Goal: Task Accomplishment & Management: Use online tool/utility

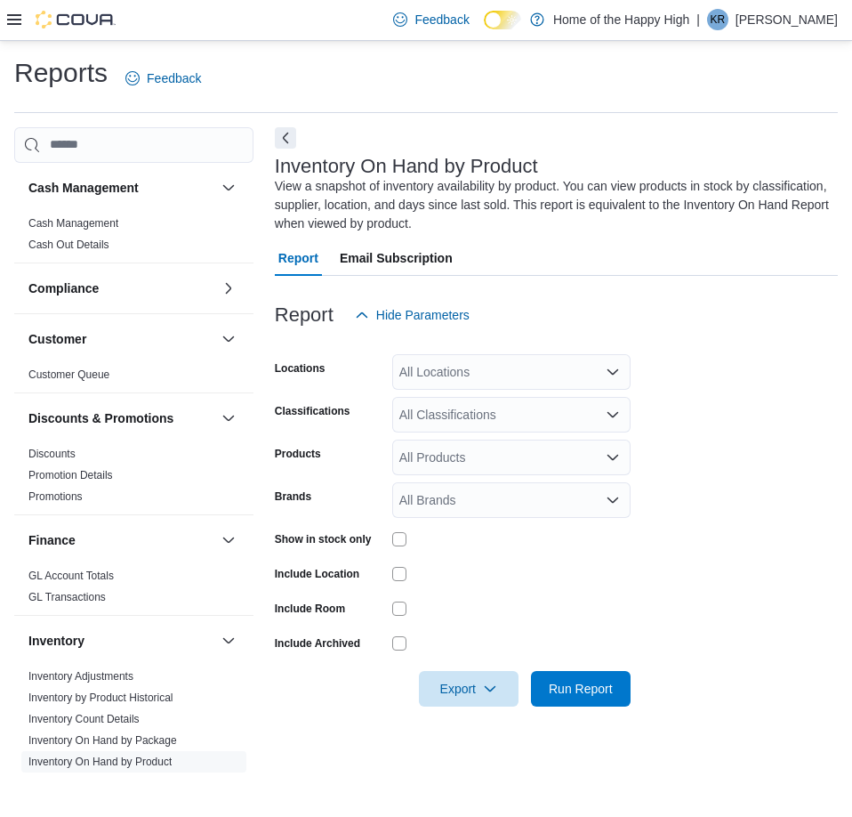
click at [13, 18] on icon at bounding box center [14, 19] width 14 height 14
click at [286, 136] on button "Next" at bounding box center [285, 136] width 21 height 21
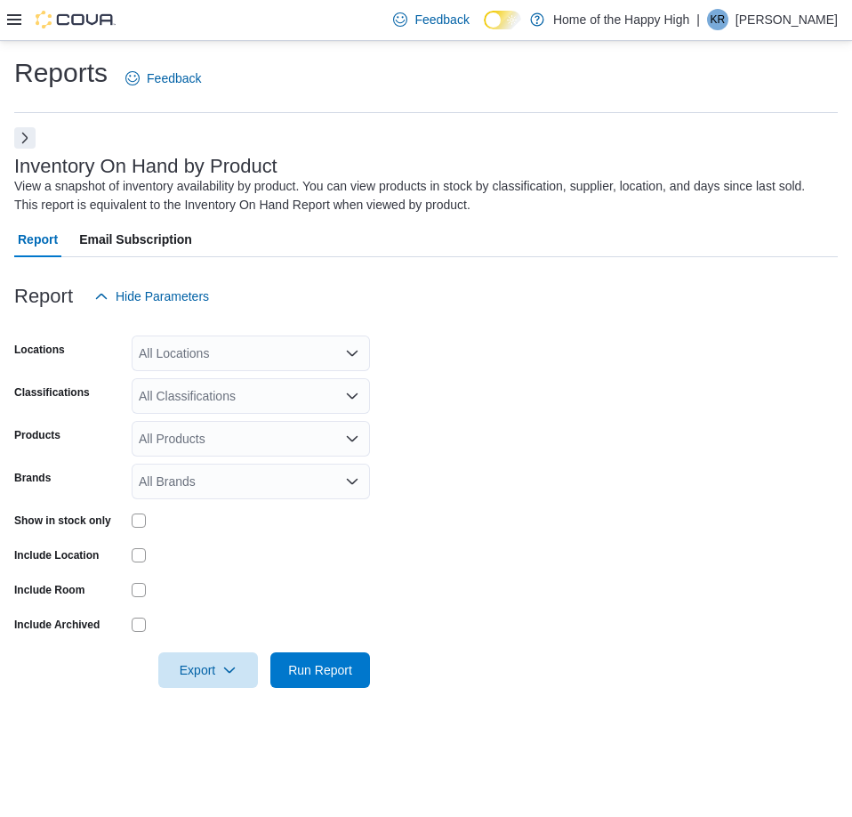
click at [18, 16] on icon at bounding box center [14, 19] width 14 height 14
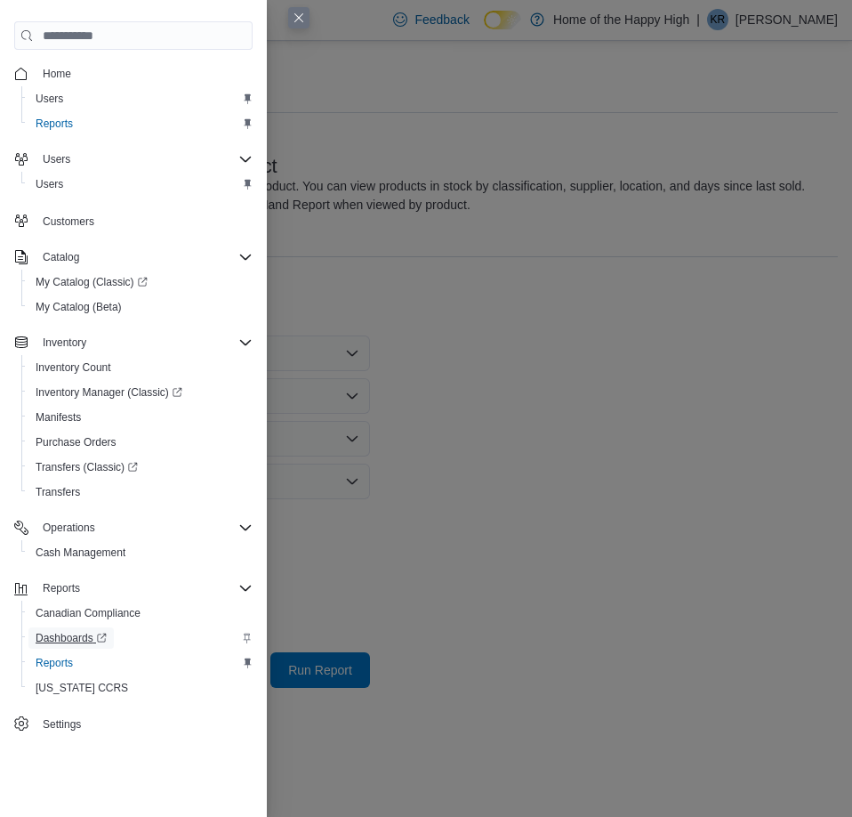
click at [54, 646] on span "Dashboards" at bounding box center [71, 637] width 71 height 21
click at [56, 667] on span "Reports" at bounding box center [54, 663] width 37 height 14
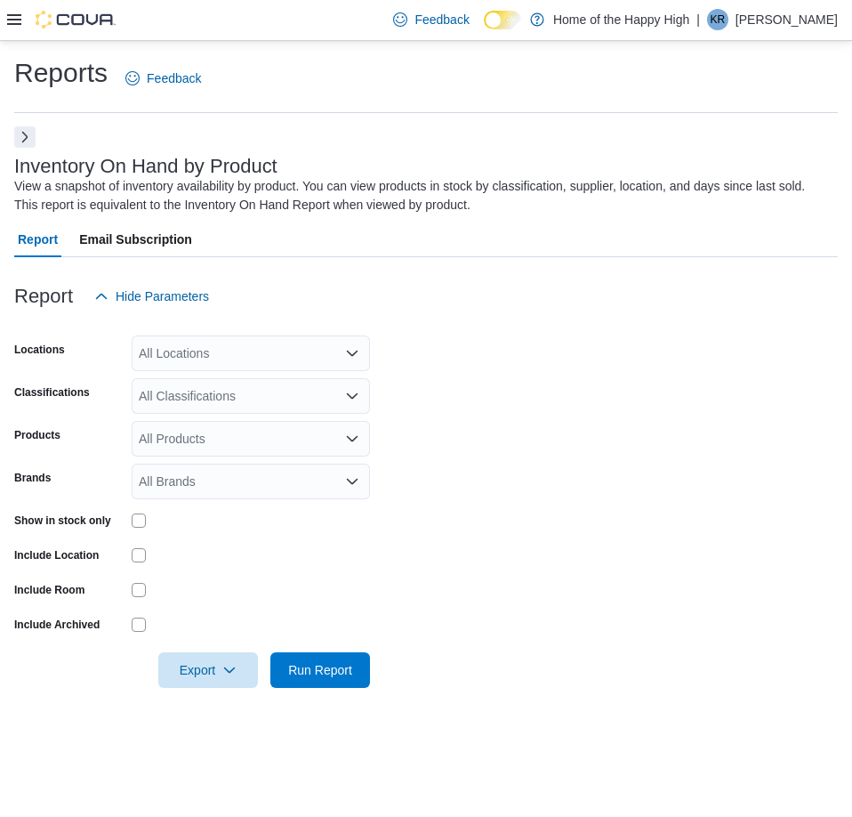
click at [24, 141] on button "Next" at bounding box center [24, 136] width 21 height 21
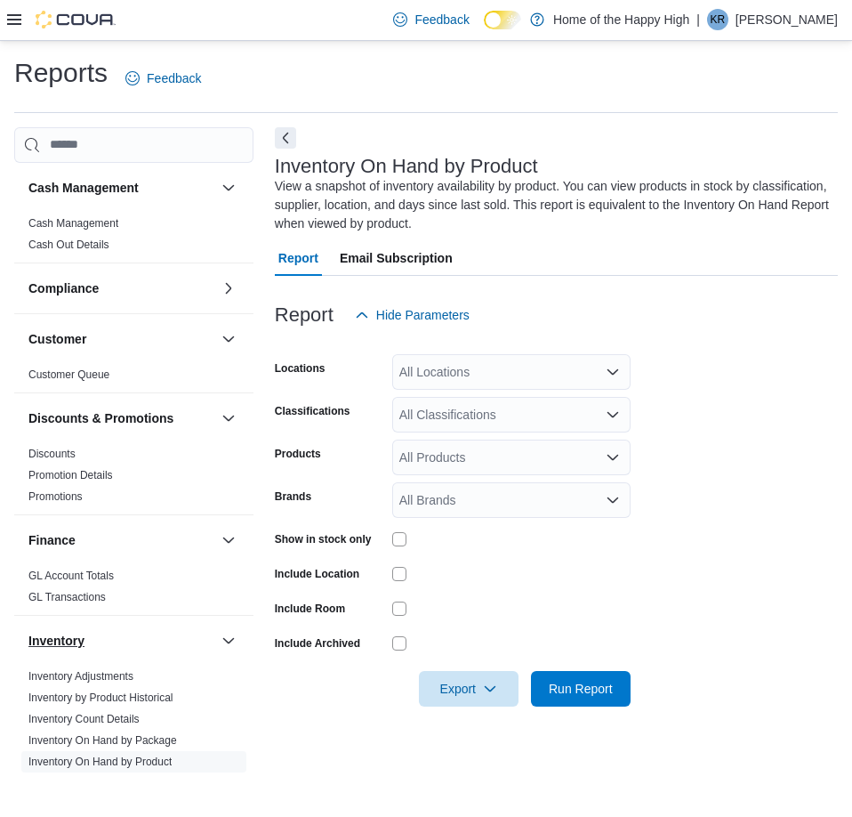
scroll to position [830, 0]
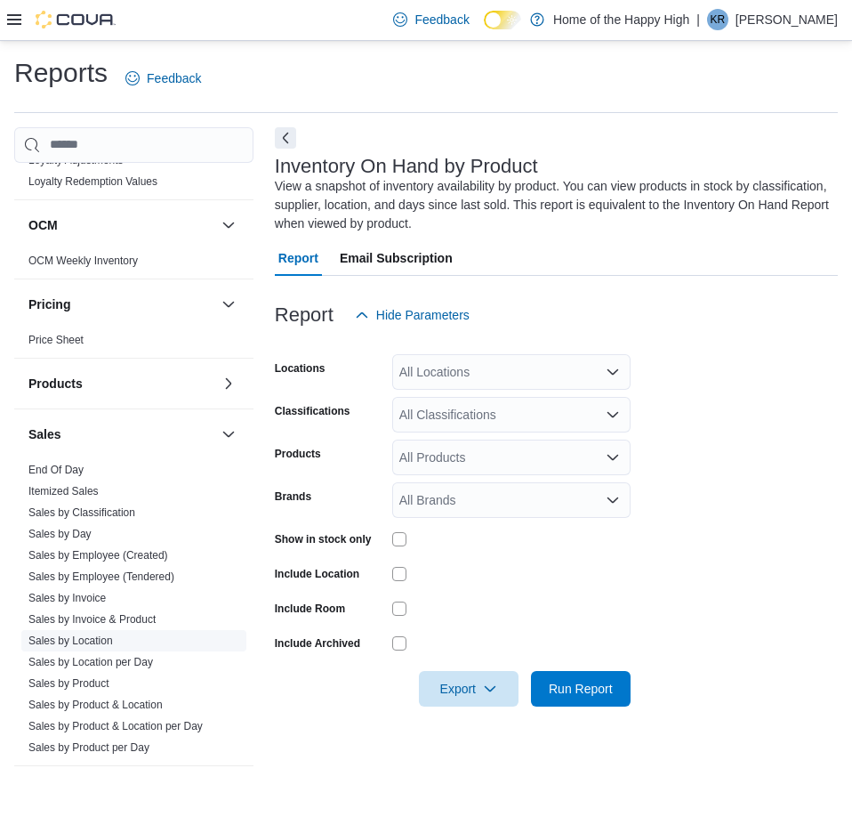
click at [93, 635] on link "Sales by Location" at bounding box center [70, 640] width 85 height 12
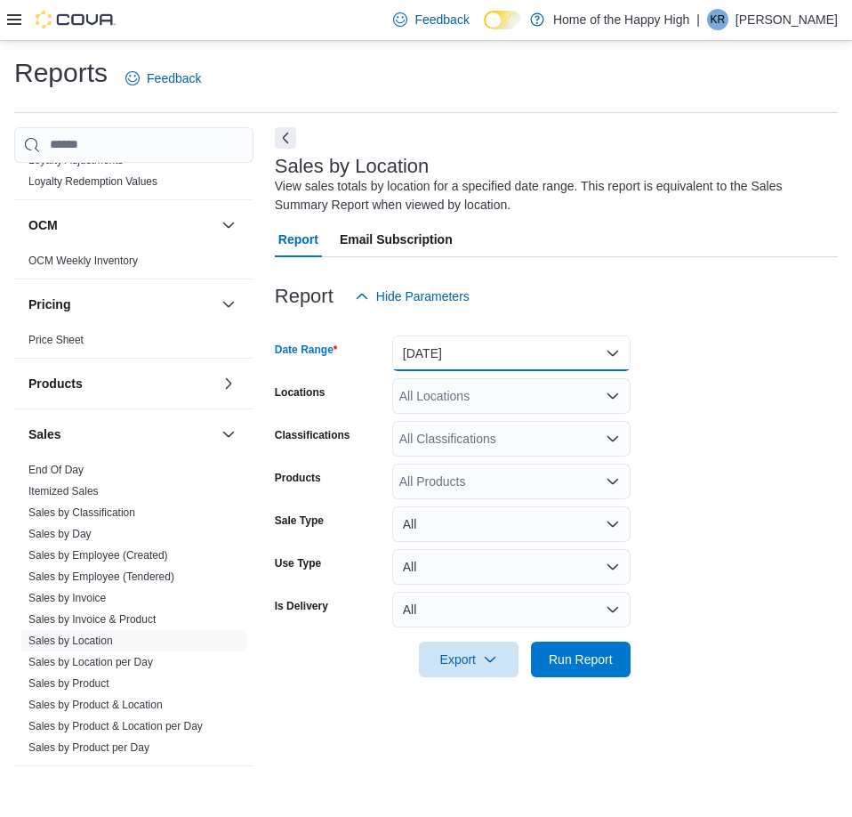
click at [498, 356] on button "[DATE]" at bounding box center [511, 353] width 238 height 36
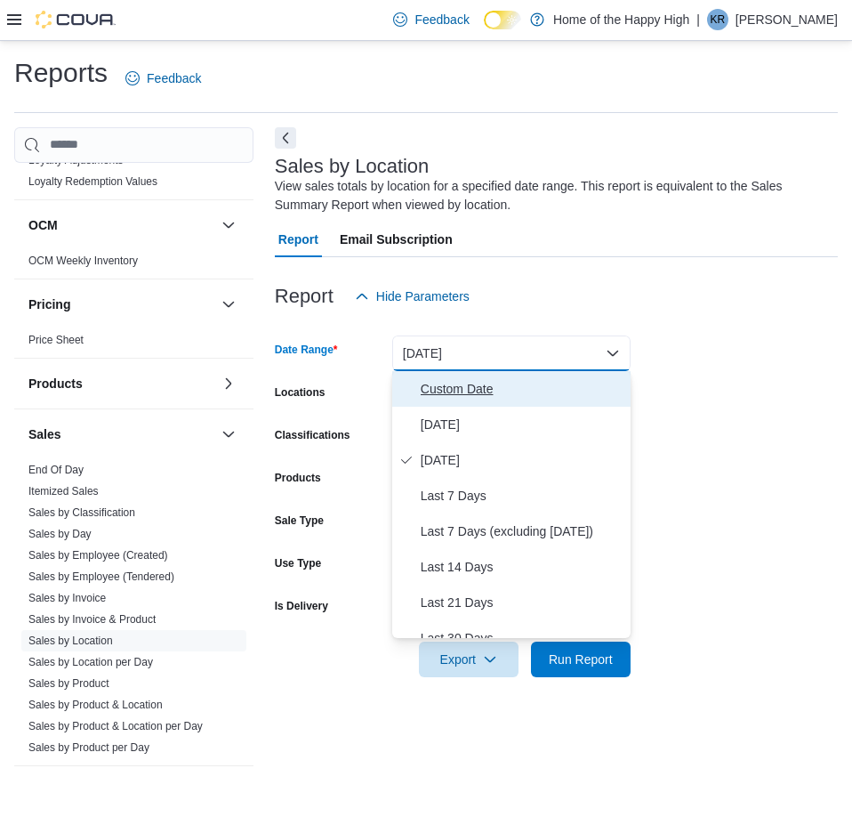
click at [446, 387] on span "Custom Date" at bounding box center [522, 388] width 203 height 21
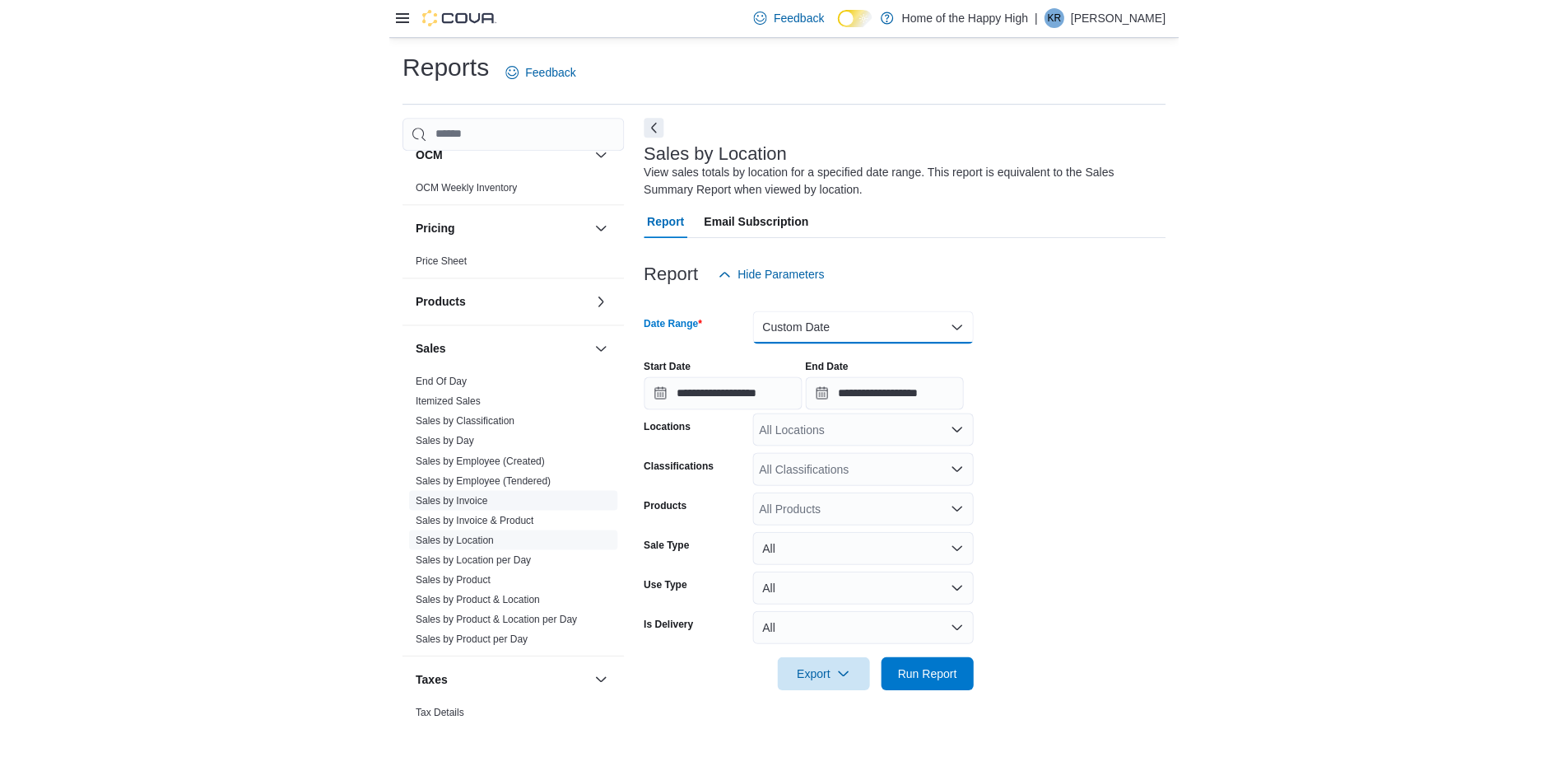
scroll to position [869, 0]
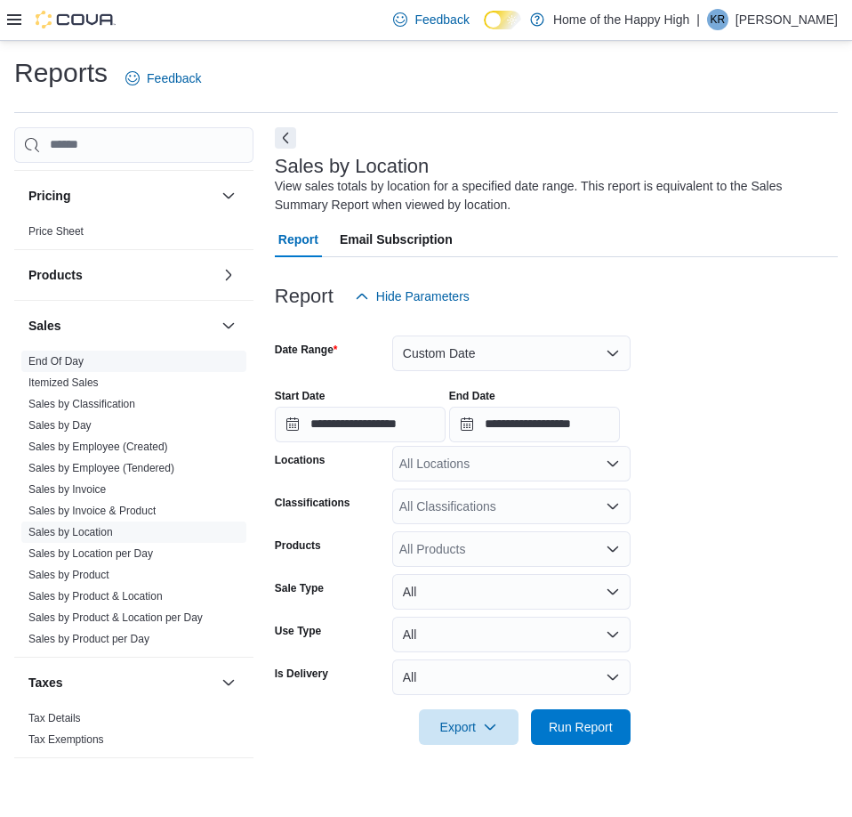
click at [58, 360] on link "End Of Day" at bounding box center [55, 361] width 55 height 12
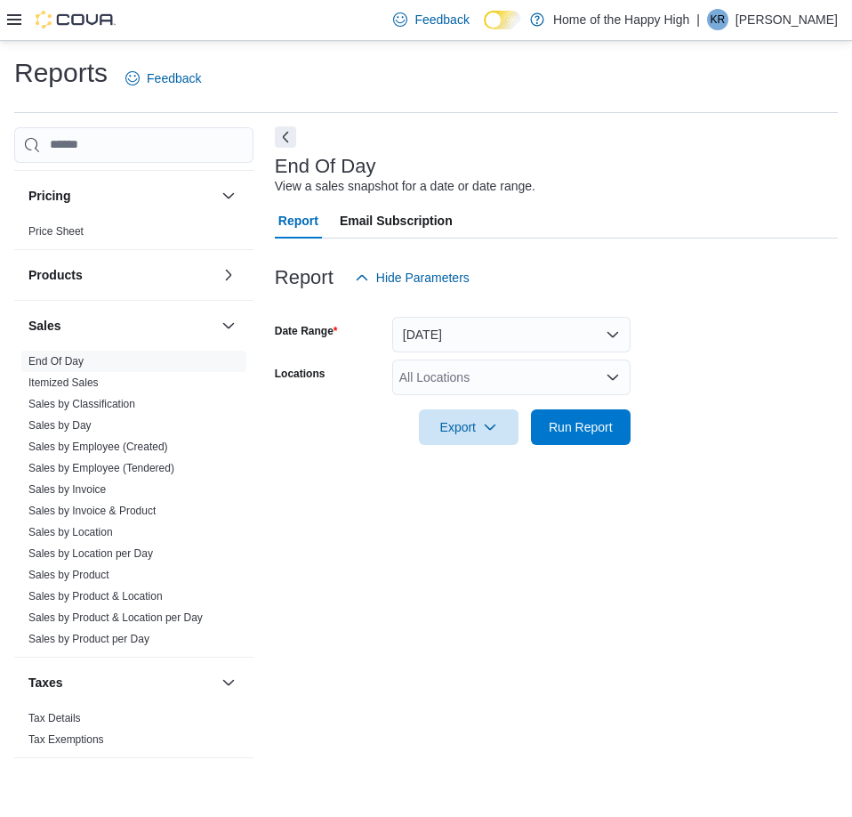
click at [278, 133] on button "Next" at bounding box center [285, 136] width 21 height 21
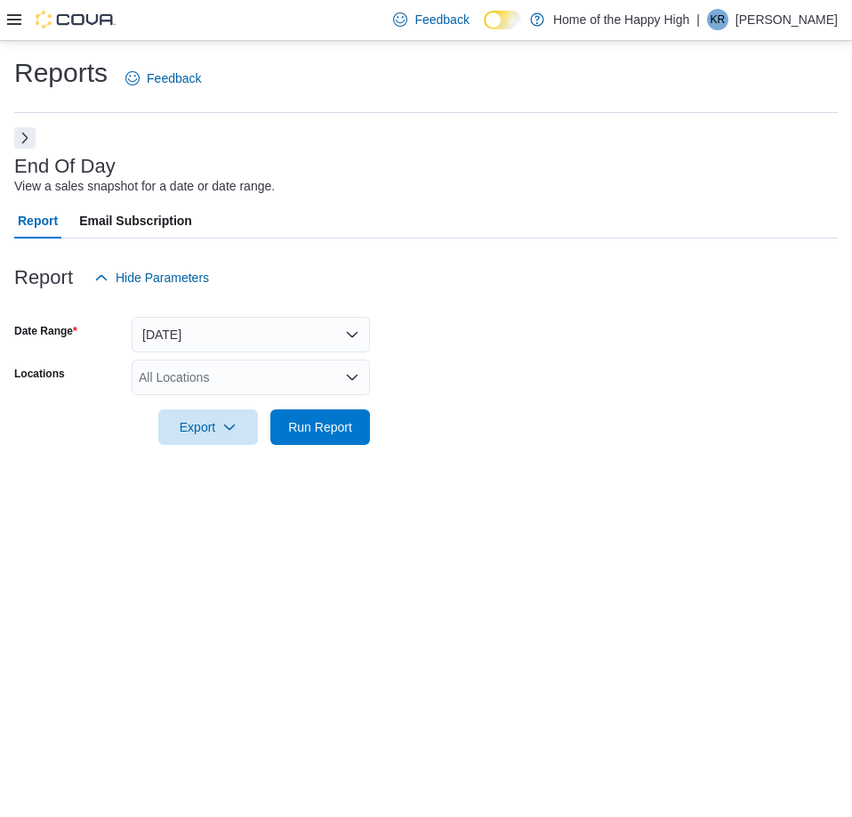
click at [249, 385] on div "All Locations" at bounding box center [251, 377] width 238 height 36
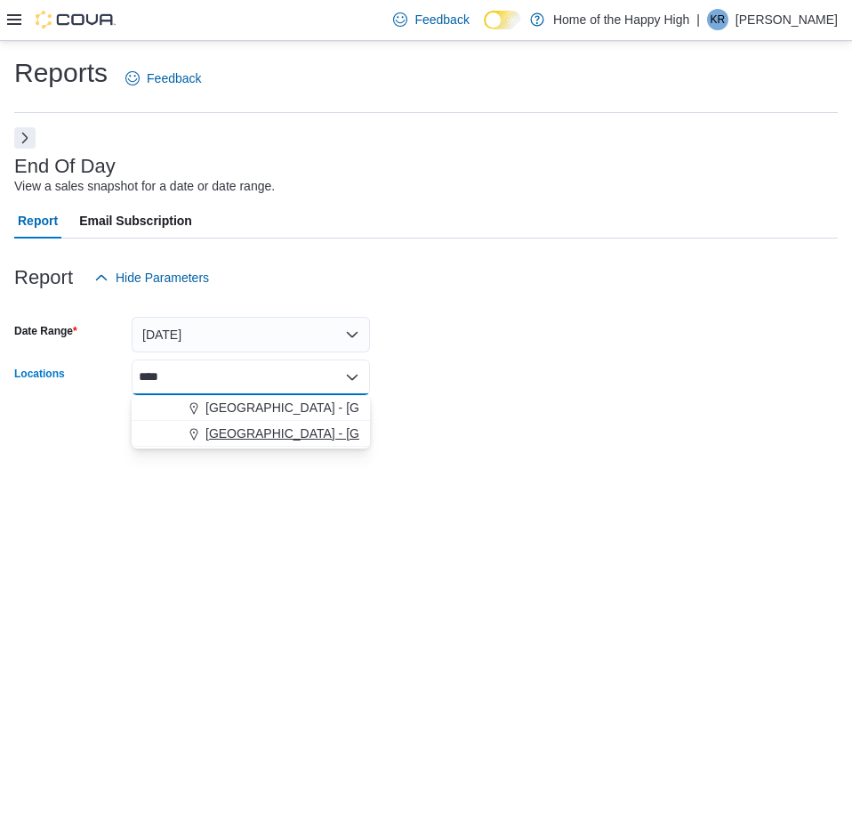
type input "****"
click at [346, 433] on span "[GEOGRAPHIC_DATA] - [GEOGRAPHIC_DATA] - Fire & Flower" at bounding box center [383, 433] width 356 height 18
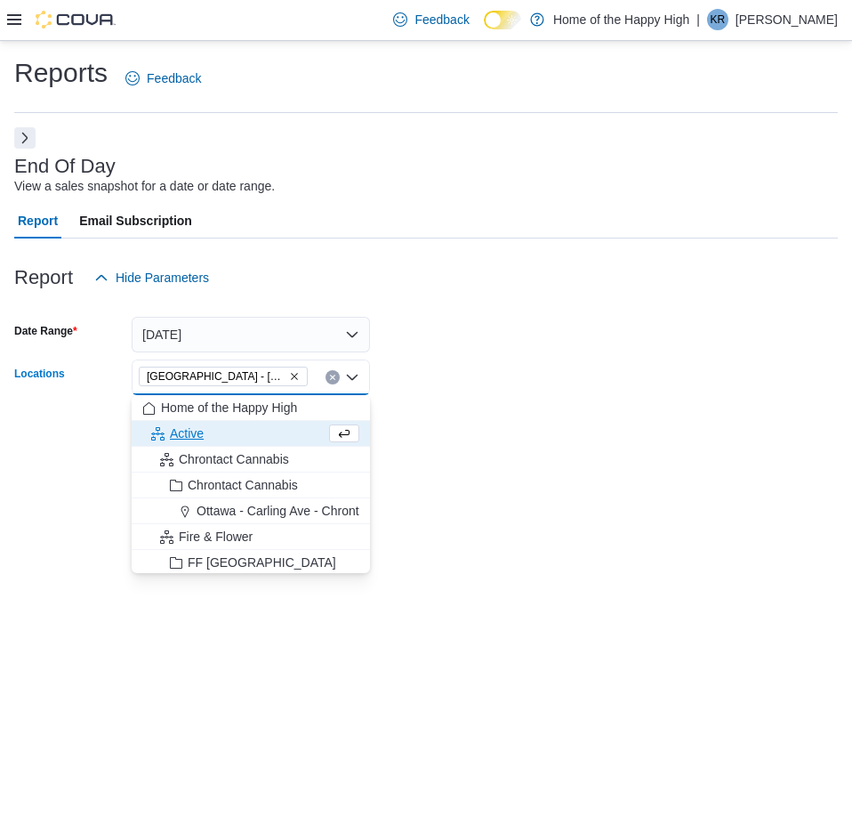
click at [536, 340] on form "Date Range [DATE] Locations [GEOGRAPHIC_DATA] - [GEOGRAPHIC_DATA] - Fire & Flow…" at bounding box center [426, 369] width 824 height 149
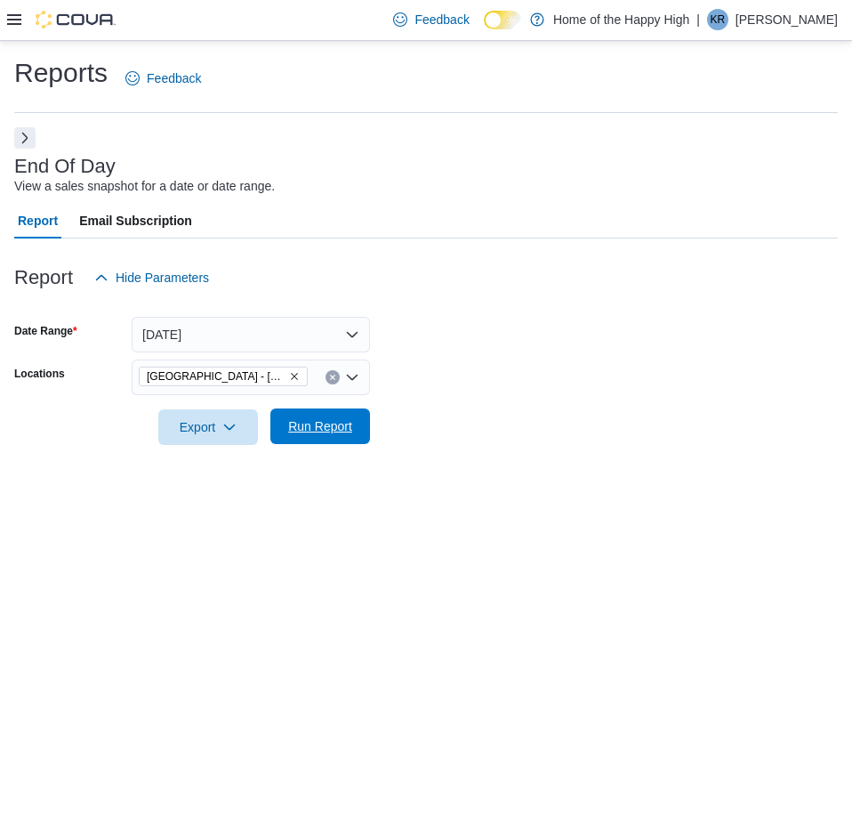
click at [359, 424] on span "Run Report" at bounding box center [320, 426] width 78 height 36
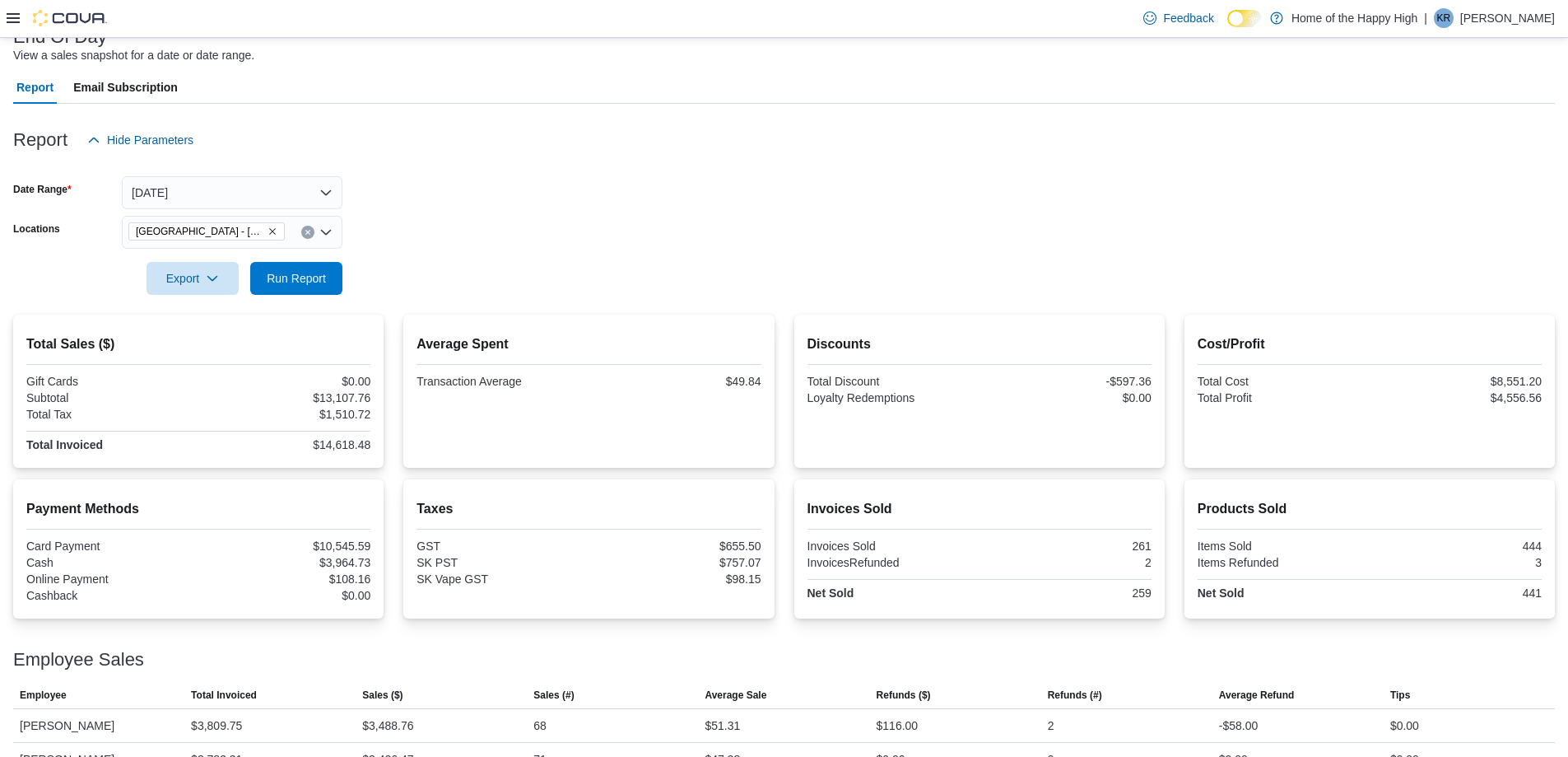
scroll to position [251, 0]
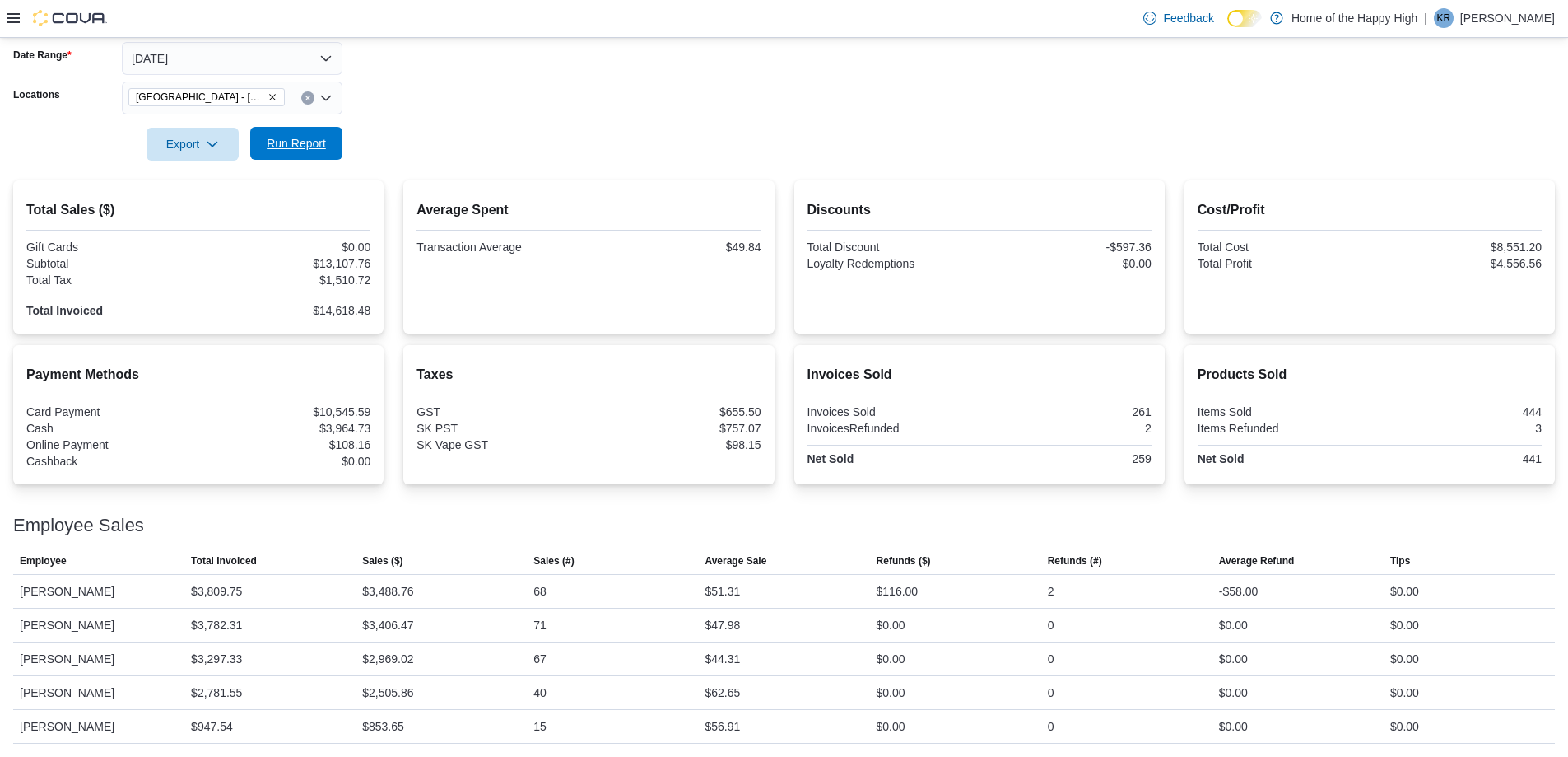
click at [282, 143] on span "Run Report" at bounding box center [296, 143] width 59 height 17
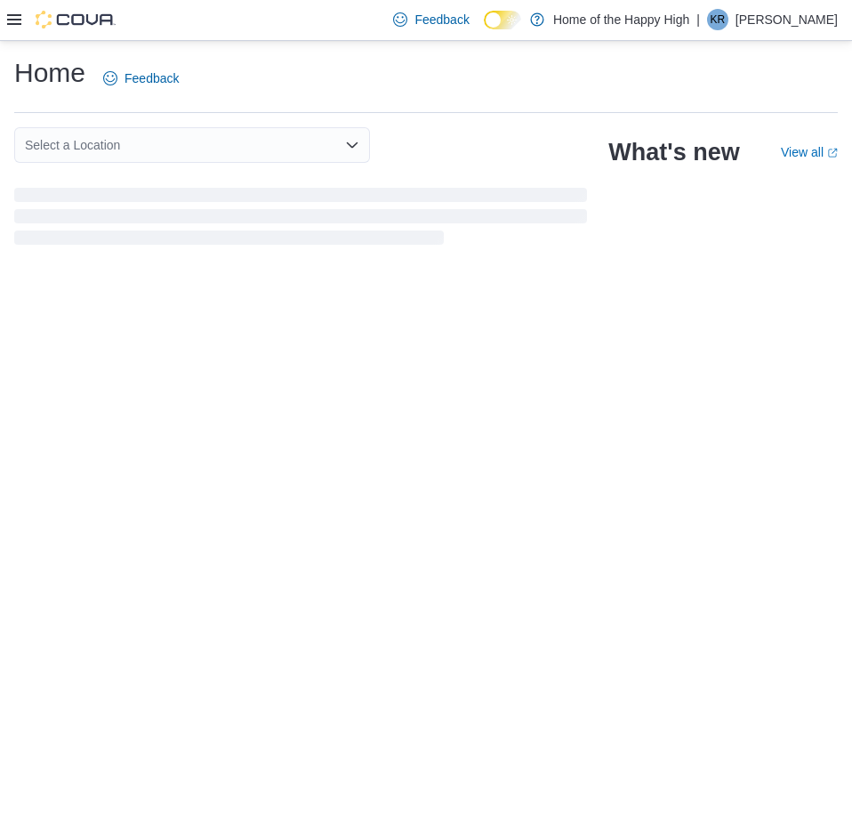
click at [15, 19] on icon at bounding box center [14, 19] width 14 height 14
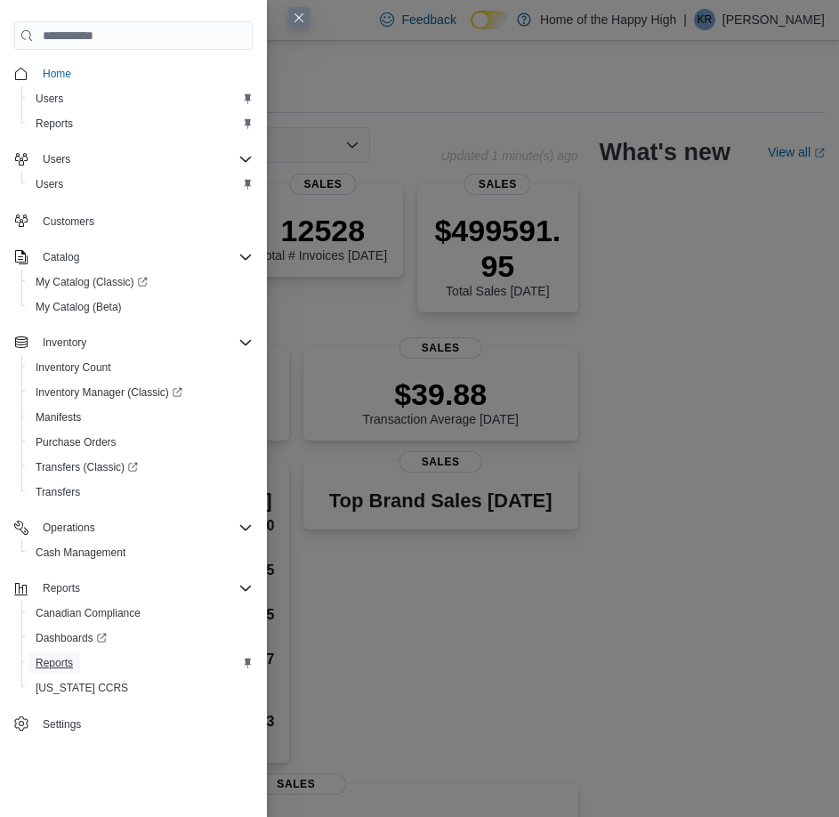
click at [51, 660] on span "Reports" at bounding box center [54, 663] width 37 height 14
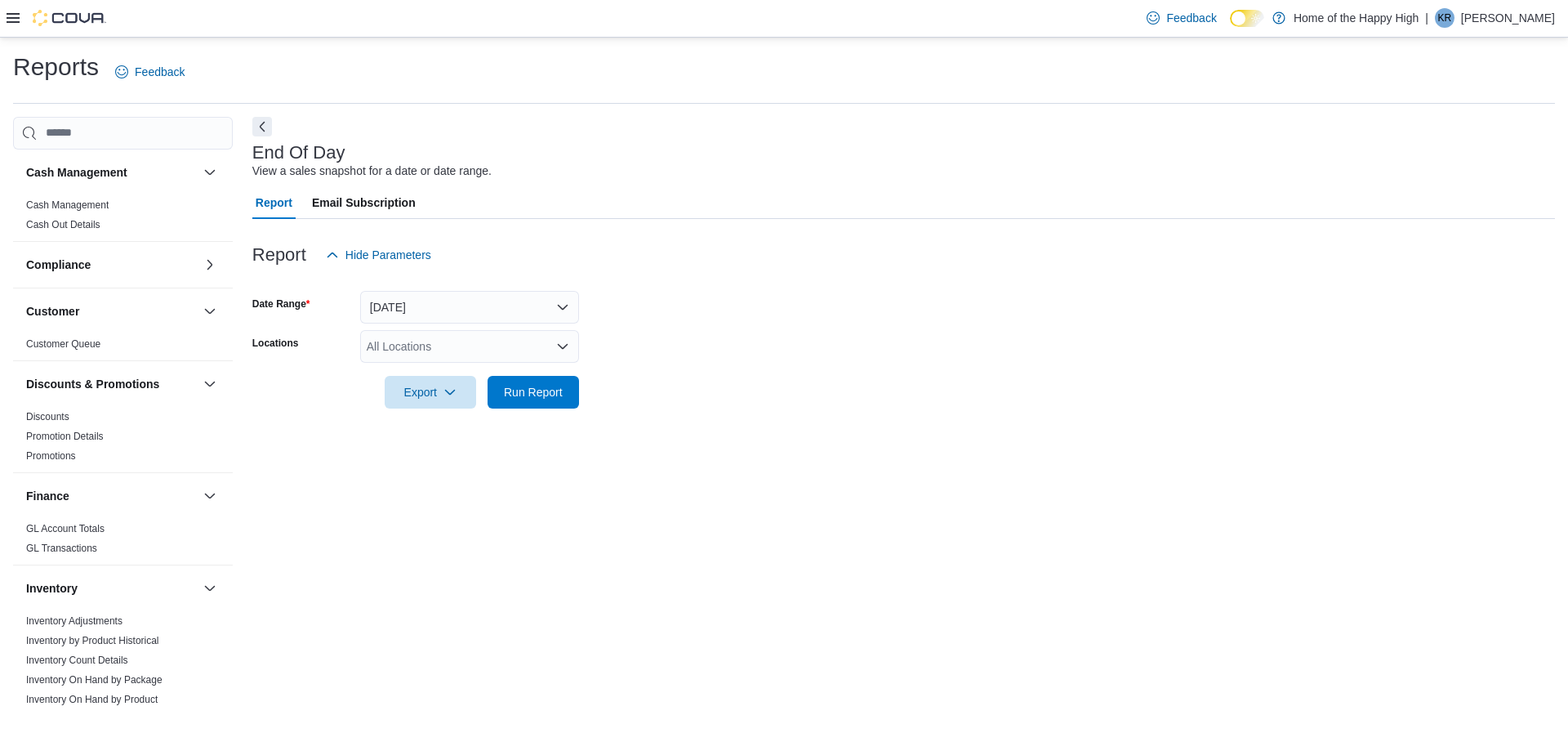
click at [429, 347] on div "All Locations" at bounding box center [469, 346] width 218 height 33
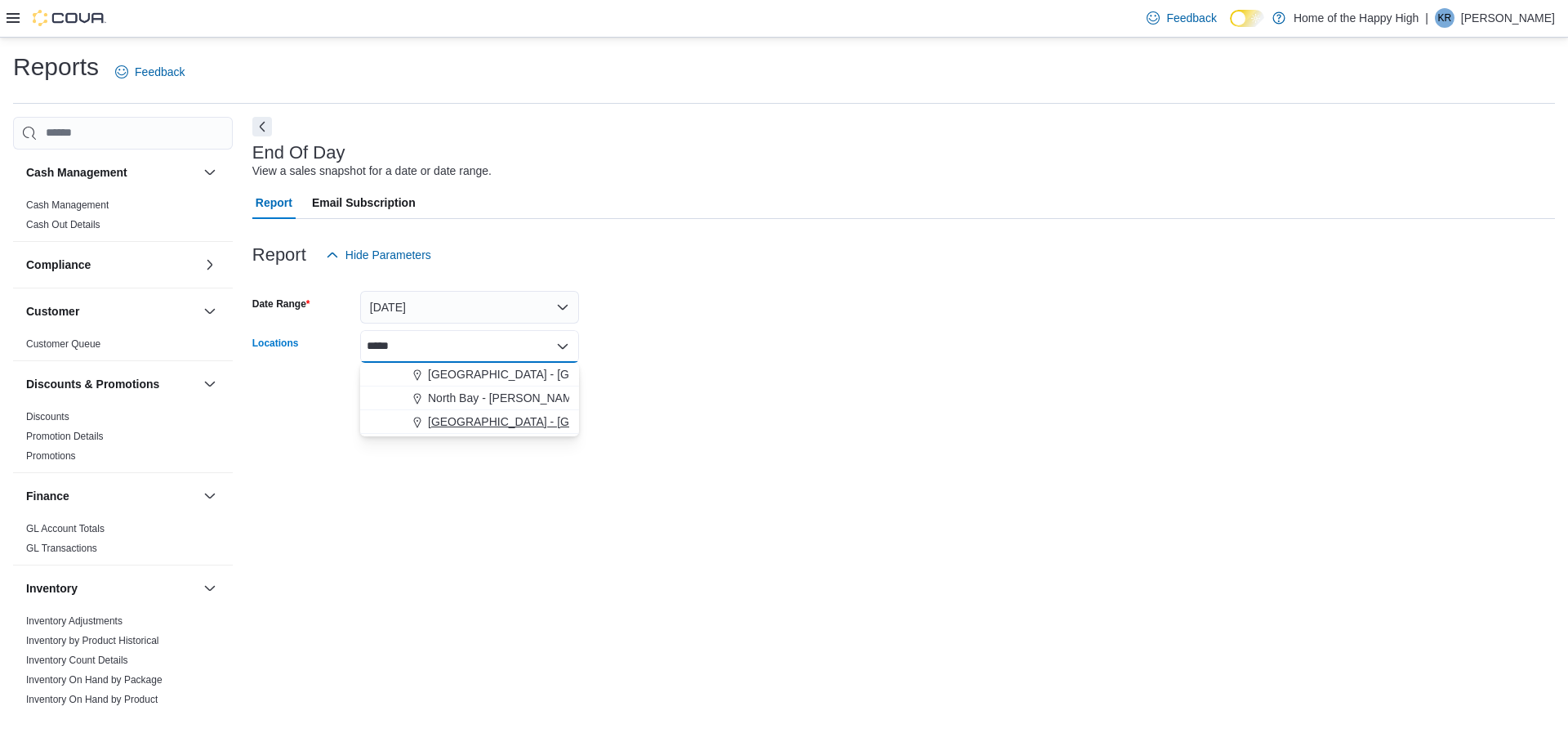
type input "*****"
click at [433, 418] on span "[GEOGRAPHIC_DATA] - [GEOGRAPHIC_DATA] - Fire & Flower" at bounding box center [591, 421] width 327 height 17
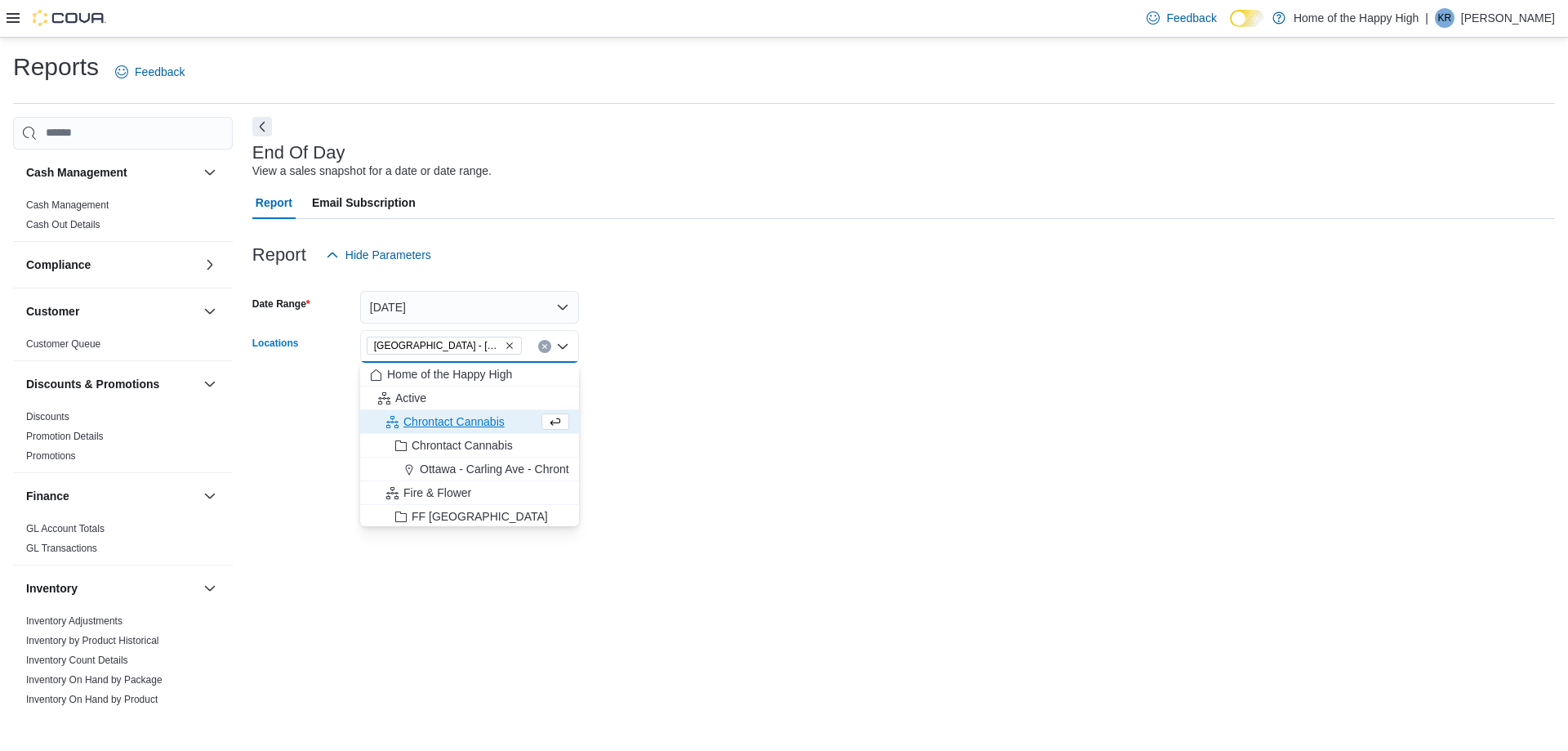
drag, startPoint x: 780, startPoint y: 420, endPoint x: 704, endPoint y: 425, distance: 76.2
click at [780, 420] on div at bounding box center [903, 418] width 1303 height 19
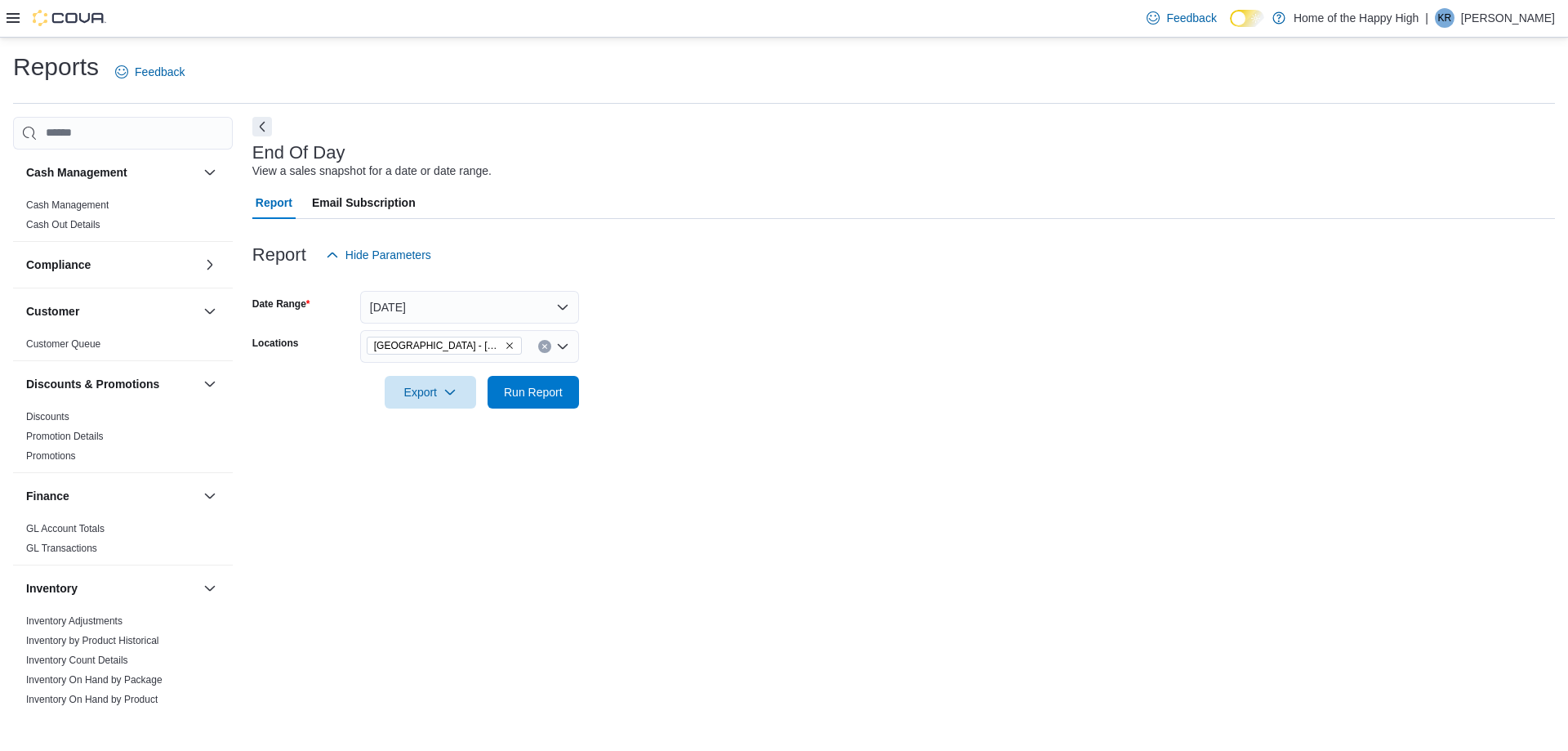
click at [525, 366] on div at bounding box center [903, 369] width 1303 height 13
click at [529, 391] on span "Run Report" at bounding box center [533, 391] width 59 height 17
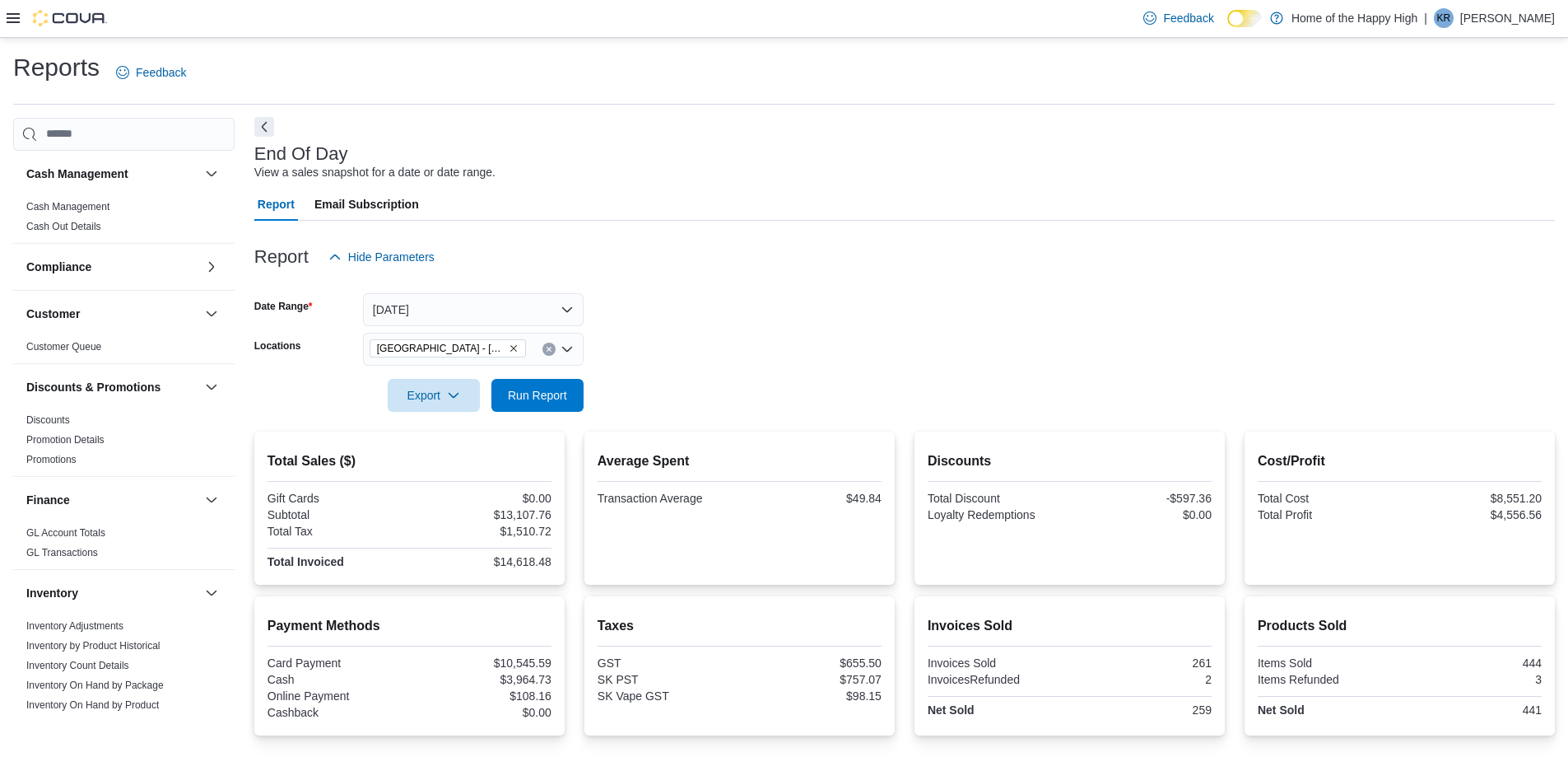
click at [267, 126] on button "Next" at bounding box center [264, 126] width 19 height 19
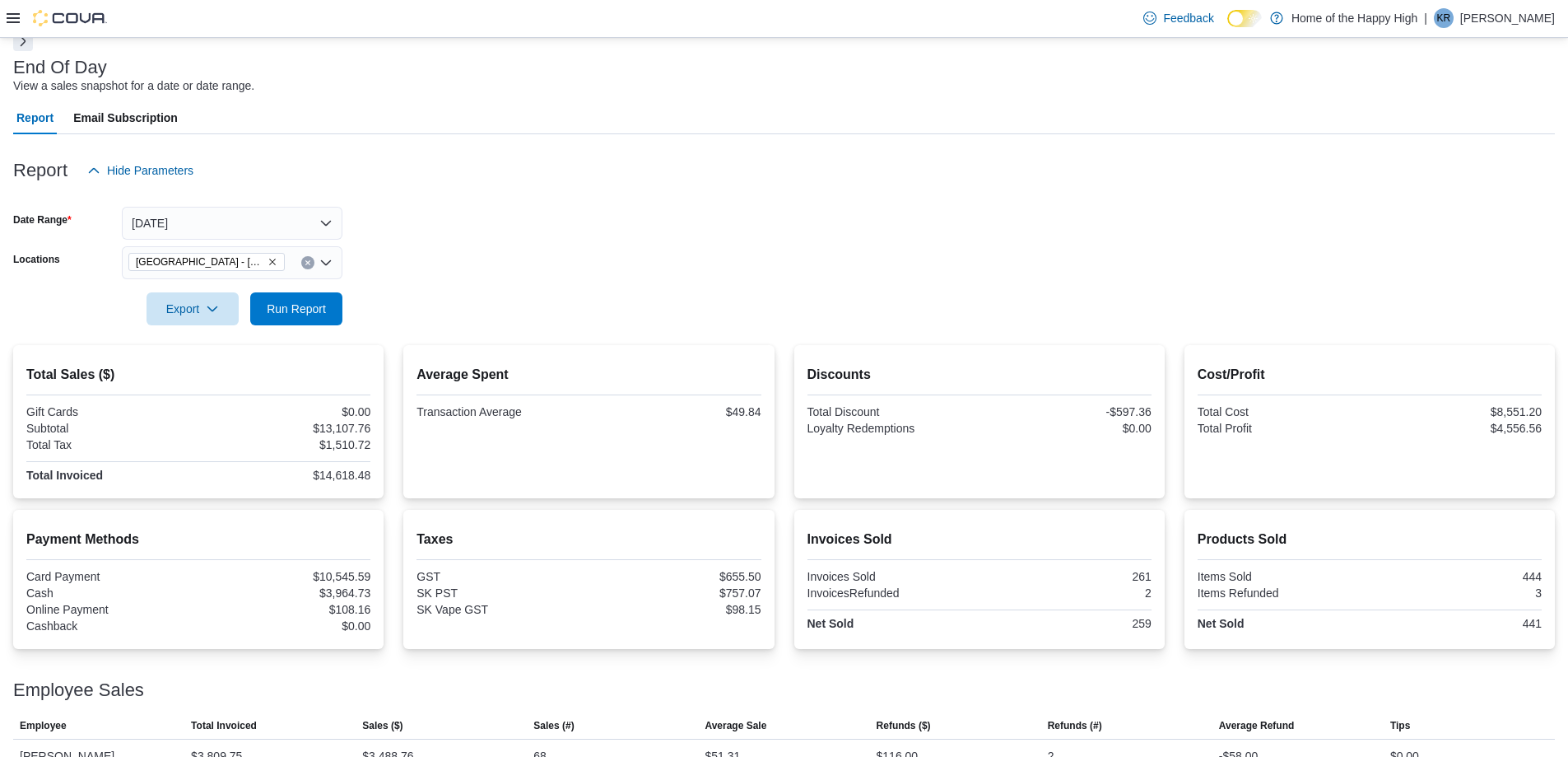
scroll to position [251, 0]
